Goal: Information Seeking & Learning: Find specific fact

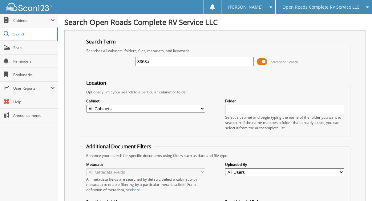
click at [165, 57] on div "3363a" at bounding box center [194, 61] width 119 height 10
drag, startPoint x: 165, startPoint y: 59, endPoint x: 120, endPoint y: 62, distance: 45.7
click at [120, 62] on div "3363a Advanced Search" at bounding box center [215, 61] width 264 height 17
click at [165, 64] on input "3363a" at bounding box center [194, 61] width 119 height 9
drag, startPoint x: 163, startPoint y: 61, endPoint x: 87, endPoint y: 59, distance: 75.8
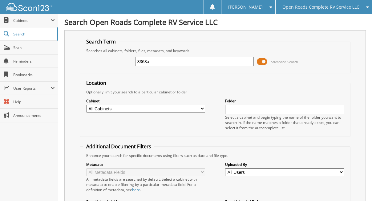
click at [87, 59] on div "3363a Advanced Search" at bounding box center [215, 61] width 264 height 17
type input "72075"
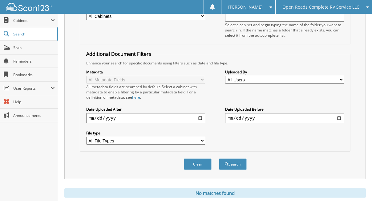
scroll to position [111, 0]
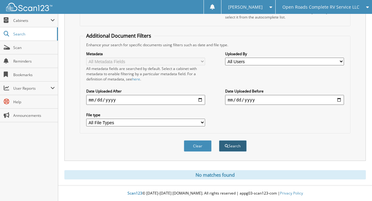
click at [236, 147] on button "Search" at bounding box center [233, 145] width 28 height 11
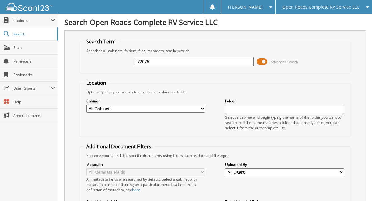
click at [178, 63] on input "72075" at bounding box center [194, 61] width 119 height 9
click at [177, 63] on input "72075" at bounding box center [194, 61] width 119 height 9
type input "72075"
drag, startPoint x: 157, startPoint y: 54, endPoint x: 158, endPoint y: 61, distance: 7.1
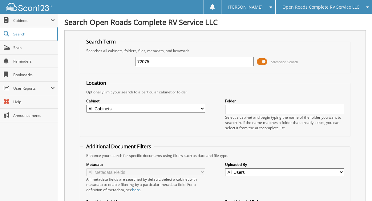
click at [157, 55] on div "72075 Advanced Search" at bounding box center [215, 61] width 264 height 17
click at [158, 61] on input "72075" at bounding box center [194, 61] width 119 height 9
type input "a6242a"
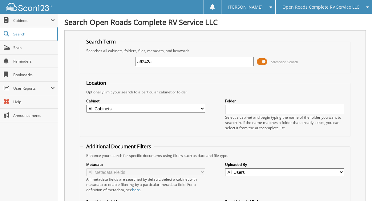
click at [170, 62] on input "a6242a" at bounding box center [194, 61] width 119 height 9
click at [319, 8] on span "Open Roads Complete RV Service LLC" at bounding box center [320, 7] width 77 height 4
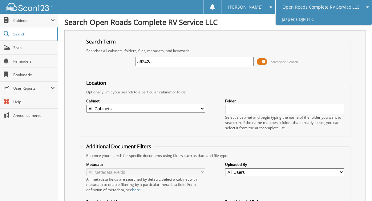
click at [317, 17] on link "Jasper CDJR LLC" at bounding box center [324, 19] width 96 height 11
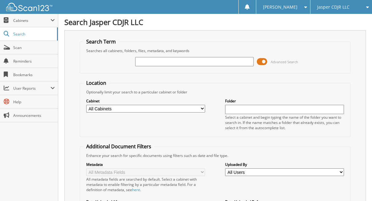
click at [209, 59] on input "text" at bounding box center [194, 61] width 119 height 9
type input "72075"
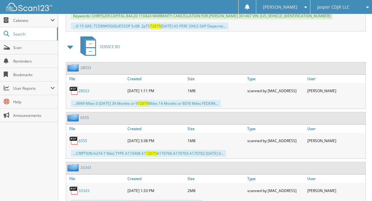
scroll to position [982, 0]
